Goal: Task Accomplishment & Management: Use online tool/utility

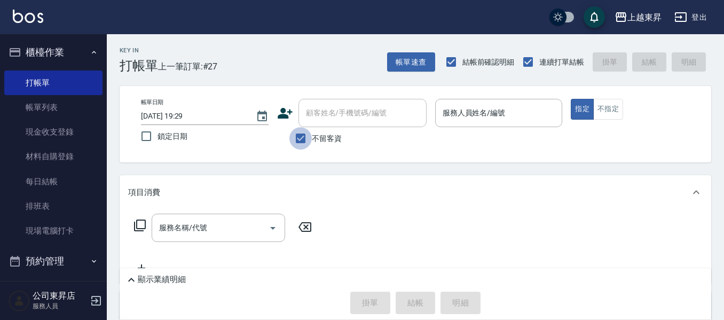
click at [295, 141] on input "不留客資" at bounding box center [300, 138] width 22 height 22
checkbox input "false"
click at [318, 120] on input "顧客姓名/手機號碼/編號" at bounding box center [354, 113] width 102 height 19
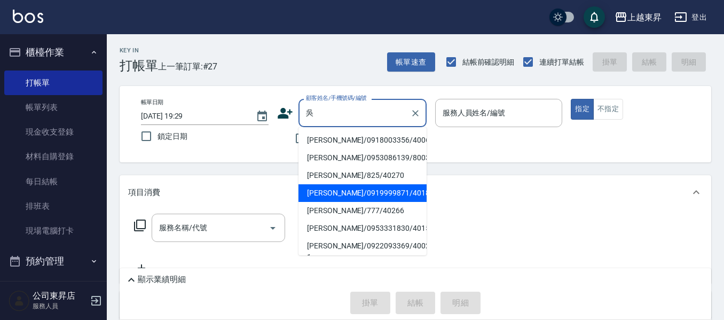
click at [345, 187] on li "[PERSON_NAME]/0919999871/40180" at bounding box center [362, 193] width 128 height 18
type input "[PERSON_NAME]/0919999871/40180"
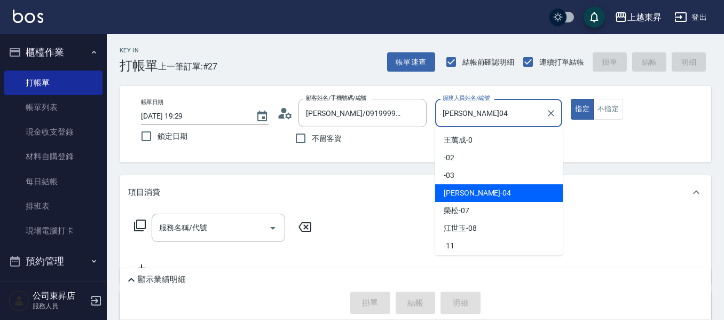
click at [475, 112] on input "[PERSON_NAME]04" at bounding box center [491, 113] width 102 height 19
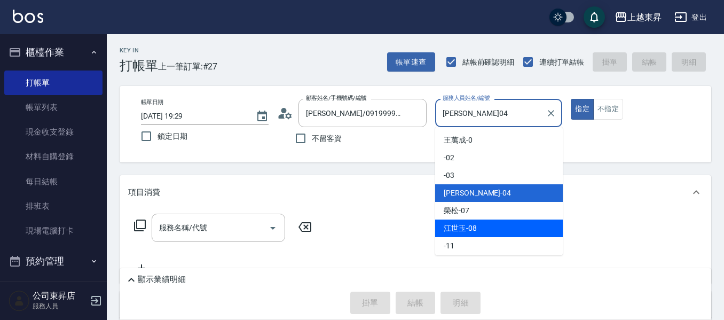
click at [462, 228] on span "[PERSON_NAME]-08" at bounding box center [459, 228] width 33 height 11
type input "江世玉-08"
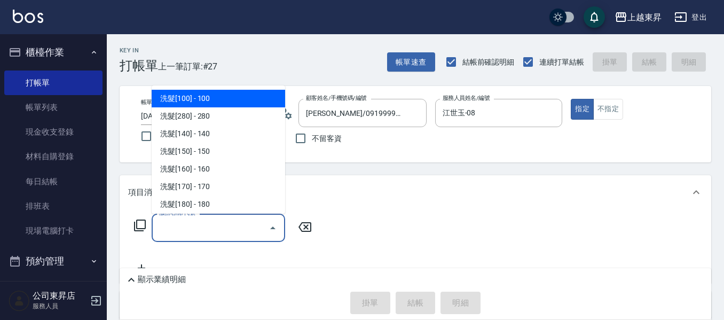
click at [200, 236] on input "服務名稱/代號" at bounding box center [210, 227] width 108 height 19
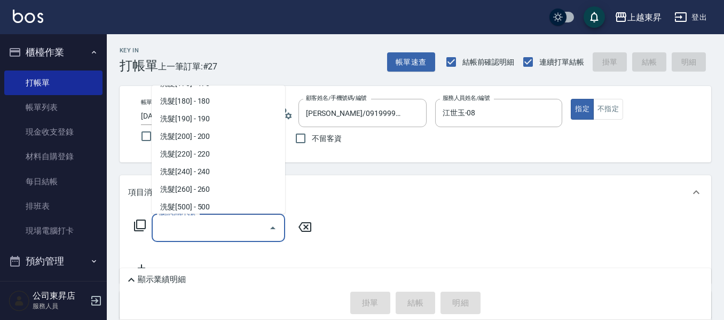
scroll to position [213, 0]
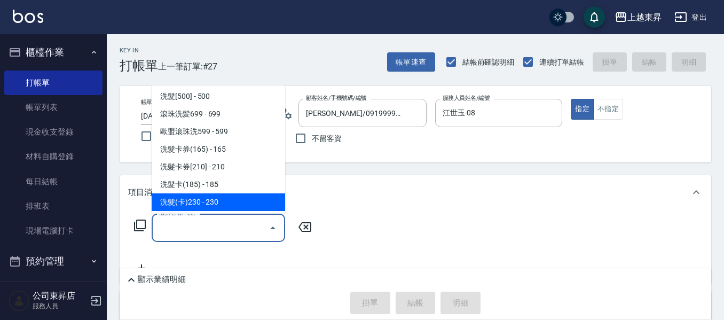
click at [212, 201] on span "洗髮(卡)230 - 230" at bounding box center [218, 202] width 133 height 18
type input "洗髮(卡)230(224)"
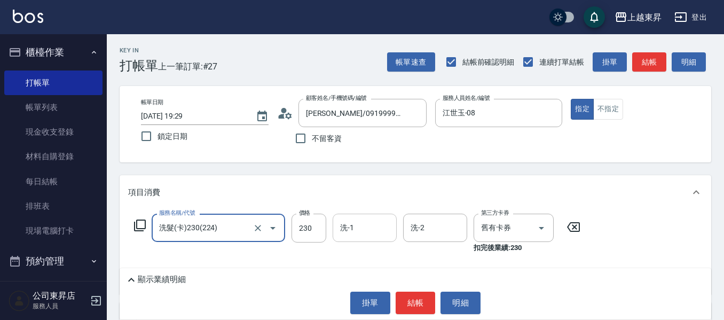
click at [358, 231] on input "洗-1" at bounding box center [364, 227] width 54 height 19
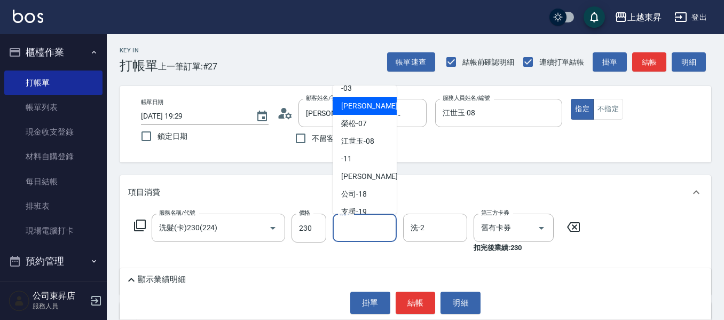
scroll to position [107, 0]
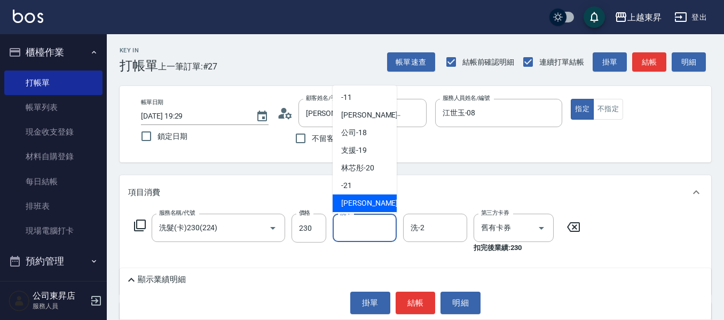
click at [361, 199] on span "[PERSON_NAME]-22" at bounding box center [374, 202] width 67 height 11
type input "[PERSON_NAME]-22"
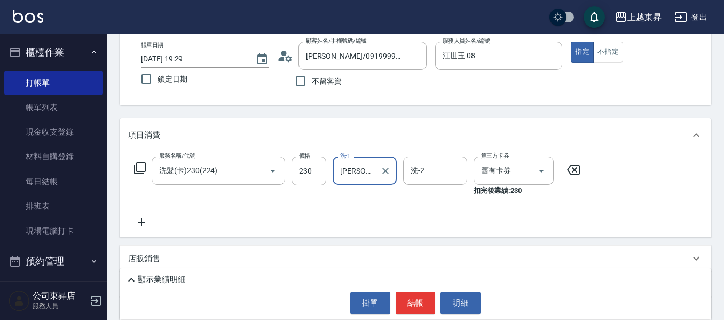
scroll to position [160, 0]
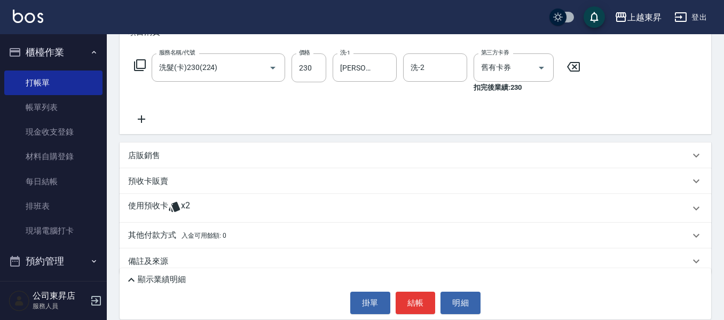
click at [146, 120] on icon at bounding box center [141, 119] width 27 height 13
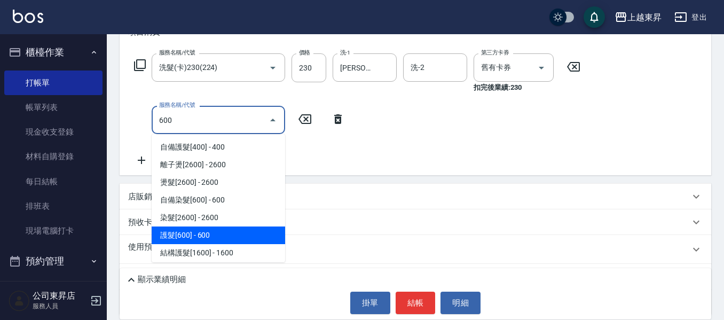
click at [197, 235] on span "護髮[600] - 600" at bounding box center [218, 235] width 133 height 18
type input "護髮[600](603)"
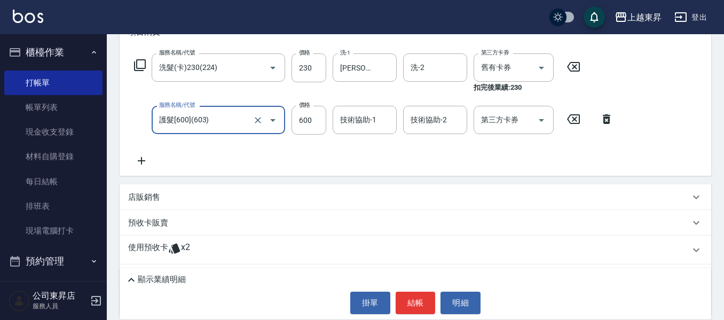
click at [202, 118] on input "護髮[600](603)" at bounding box center [203, 119] width 94 height 19
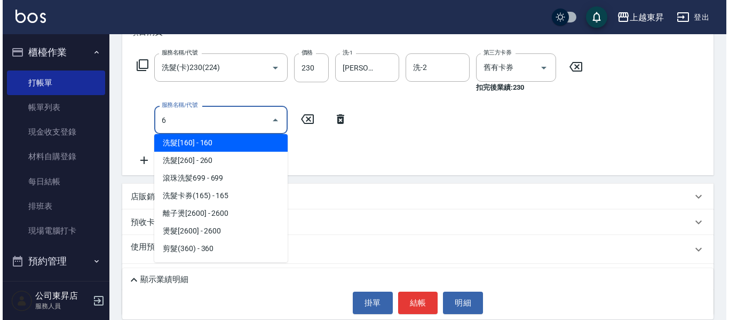
scroll to position [0, 0]
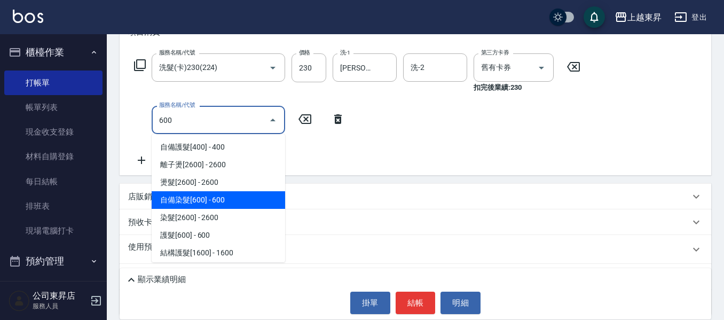
click at [195, 196] on span "自備染髮[600] - 600" at bounding box center [218, 200] width 133 height 18
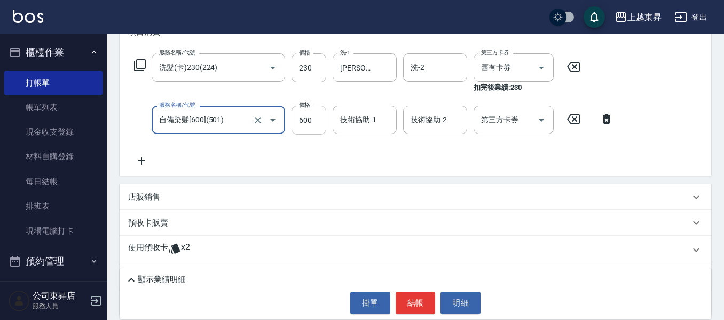
type input "自備染髮[600](501)"
click at [315, 120] on input "600" at bounding box center [308, 120] width 35 height 29
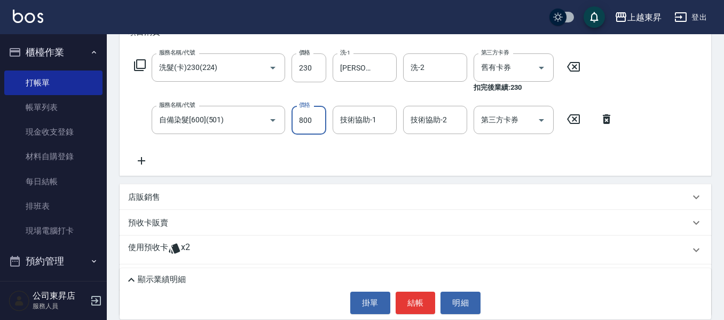
type input "800"
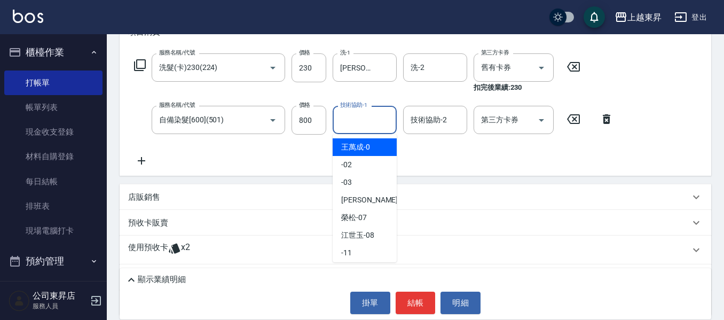
click at [361, 120] on input "技術協助-1" at bounding box center [364, 119] width 54 height 19
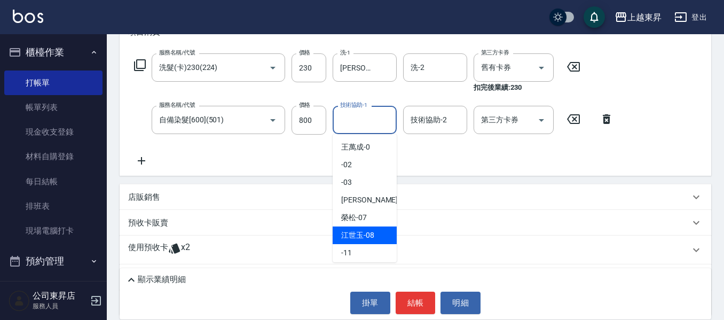
click at [358, 230] on span "[PERSON_NAME]-08" at bounding box center [357, 234] width 33 height 11
type input "江世玉-08"
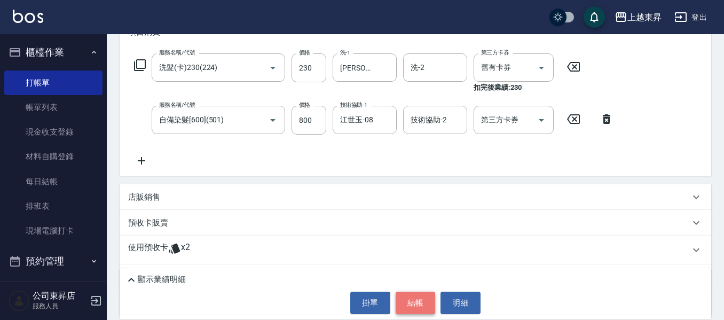
click at [417, 310] on button "結帳" at bounding box center [415, 302] width 40 height 22
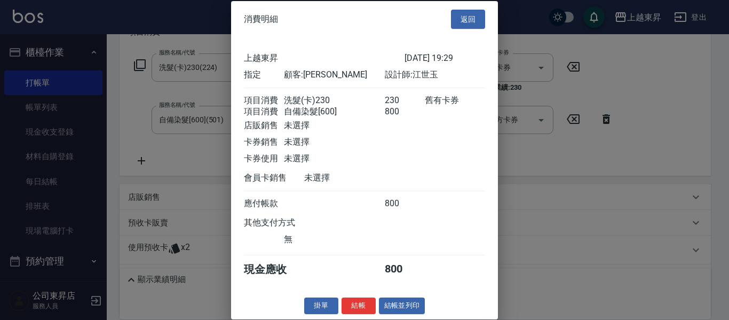
scroll to position [17, 0]
click at [401, 308] on button "結帳並列印" at bounding box center [402, 305] width 46 height 17
type input "[DATE] 20:04"
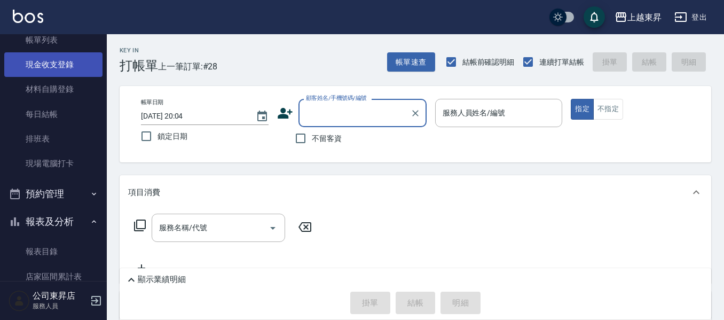
scroll to position [160, 0]
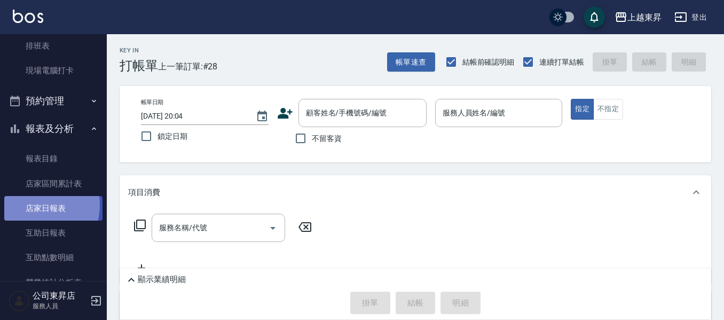
click at [32, 205] on link "店家日報表" at bounding box center [53, 208] width 98 height 25
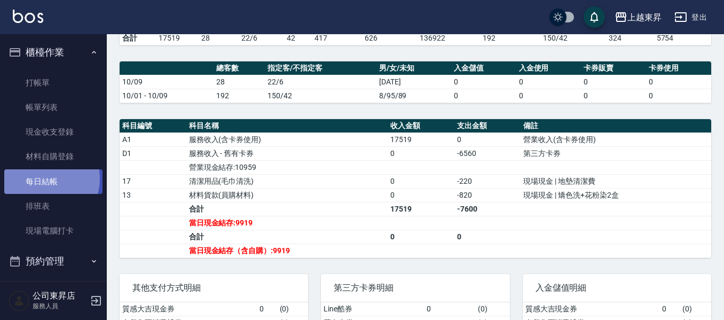
click at [44, 178] on link "每日結帳" at bounding box center [53, 181] width 98 height 25
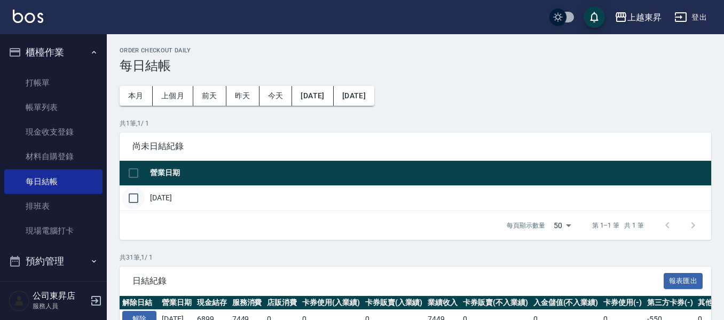
click at [136, 195] on input "checkbox" at bounding box center [133, 198] width 22 height 22
checkbox input "true"
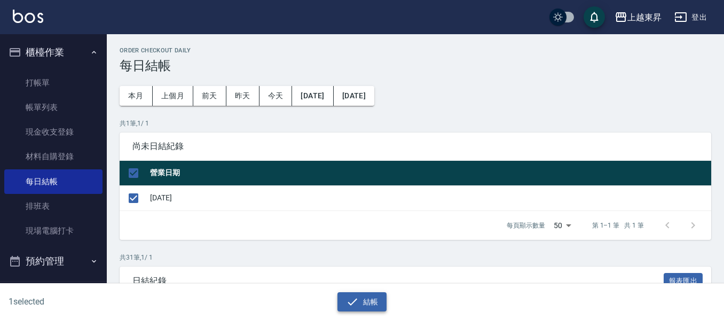
click at [376, 297] on button "結帳" at bounding box center [362, 302] width 50 height 20
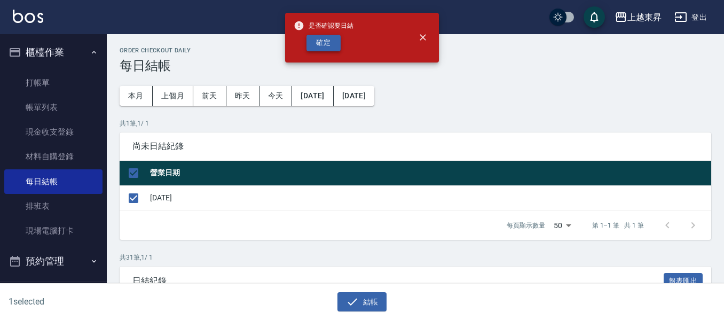
click at [335, 41] on button "確定" at bounding box center [323, 43] width 34 height 17
checkbox input "false"
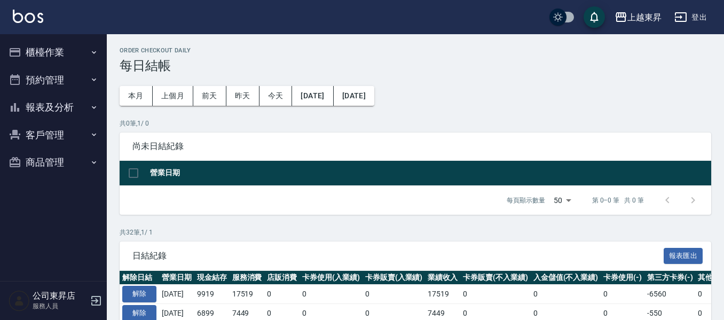
click at [31, 89] on button "預約管理" at bounding box center [53, 80] width 98 height 28
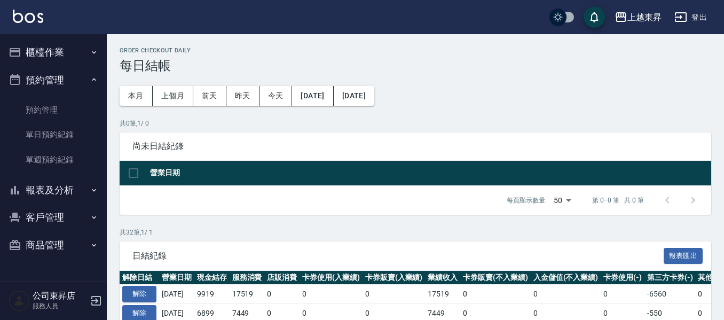
click at [42, 193] on button "報表及分析" at bounding box center [53, 190] width 98 height 28
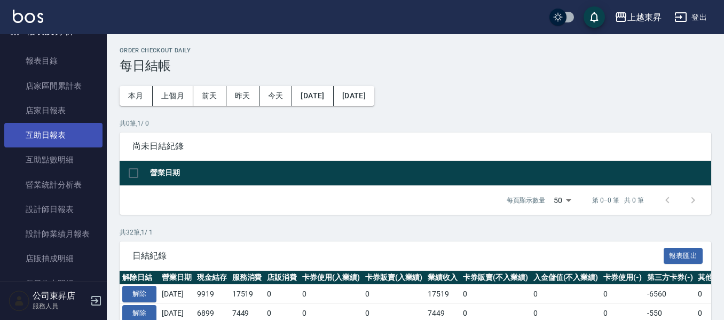
scroll to position [160, 0]
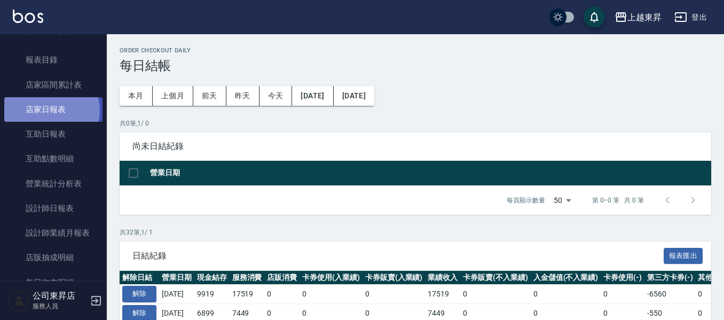
click at [50, 110] on link "店家日報表" at bounding box center [53, 109] width 98 height 25
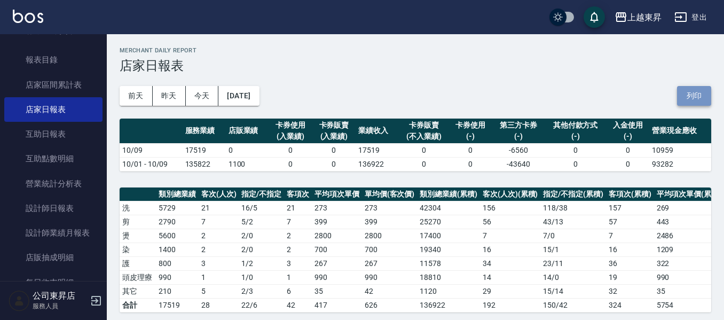
click at [695, 95] on button "列印" at bounding box center [694, 96] width 34 height 20
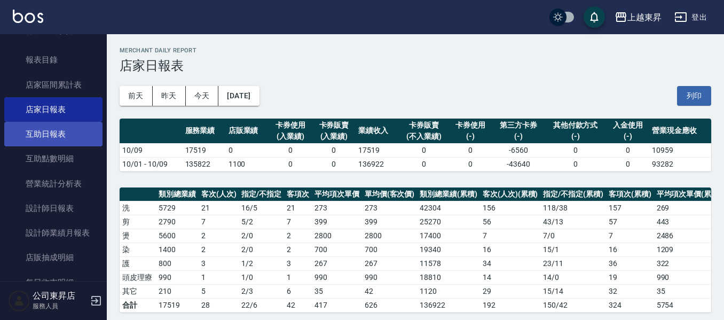
click at [37, 135] on link "互助日報表" at bounding box center [53, 134] width 98 height 25
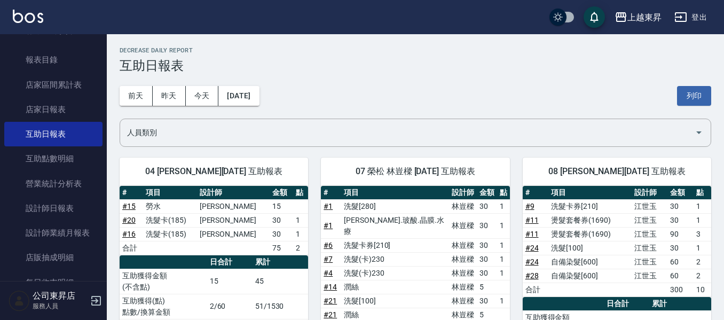
click at [693, 99] on button "列印" at bounding box center [694, 96] width 34 height 20
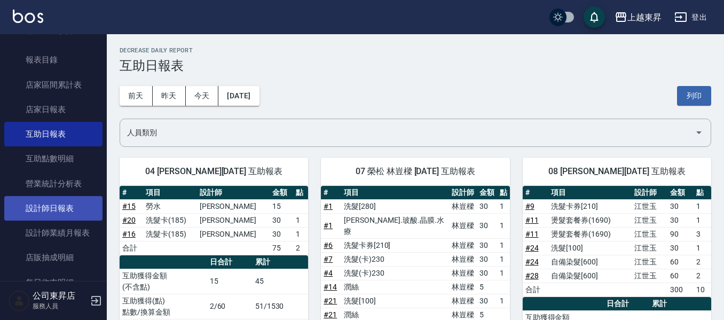
click at [52, 208] on link "設計師日報表" at bounding box center [53, 208] width 98 height 25
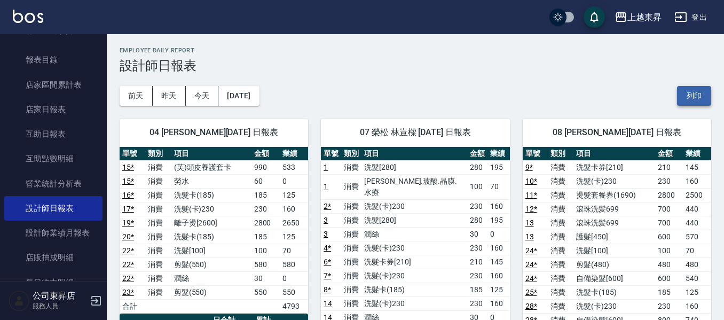
click at [694, 93] on button "列印" at bounding box center [694, 96] width 34 height 20
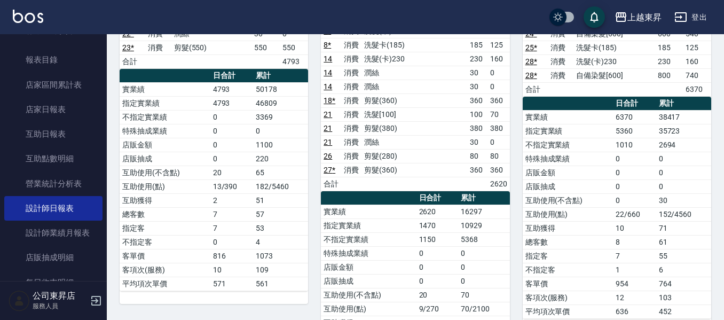
scroll to position [213, 0]
